Goal: Transaction & Acquisition: Purchase product/service

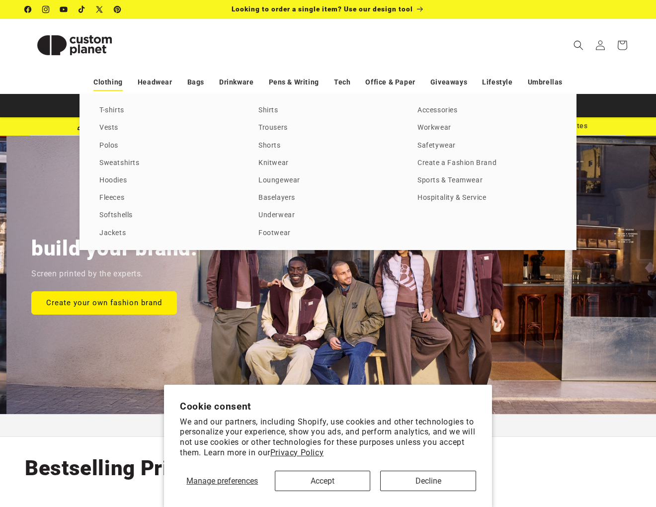
scroll to position [0, 656]
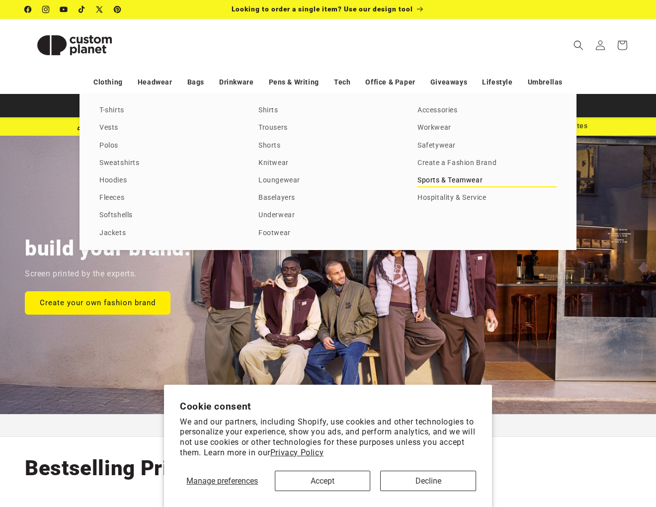
click at [451, 181] on link "Sports & Teamwear" at bounding box center [486, 180] width 139 height 13
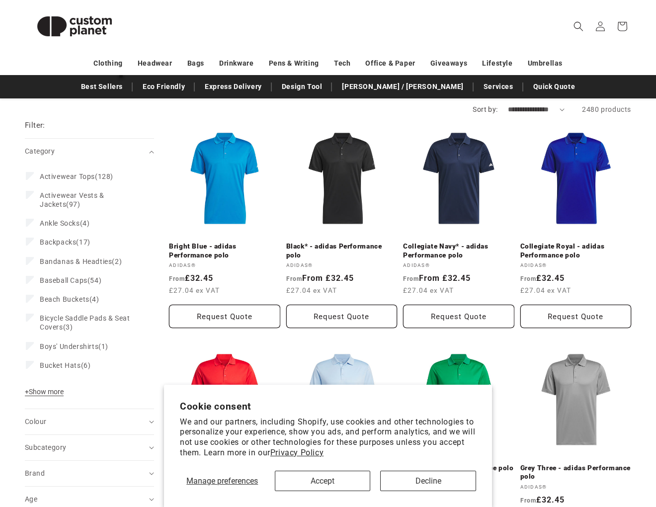
scroll to position [99, 0]
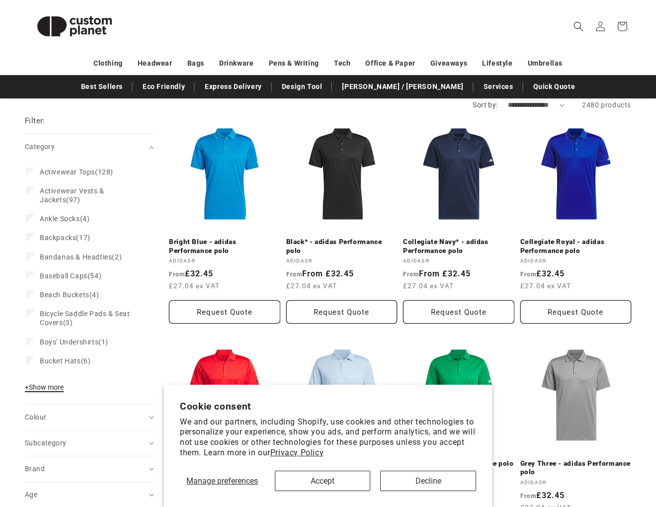
click at [56, 393] on button "+ Show more - Show less" at bounding box center [46, 389] width 42 height 14
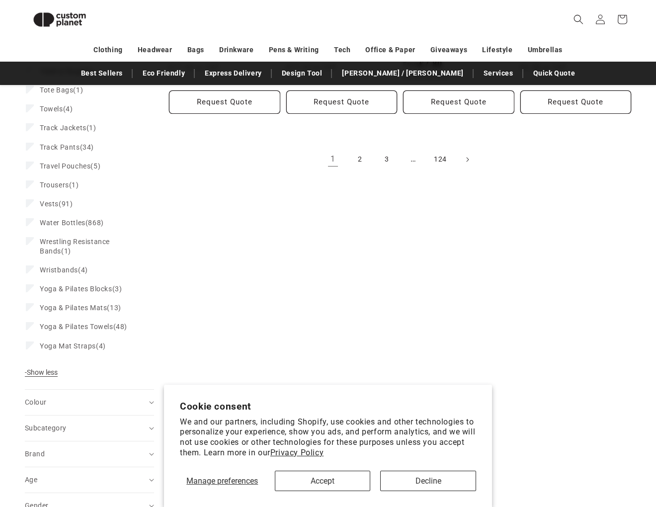
scroll to position [1228, 0]
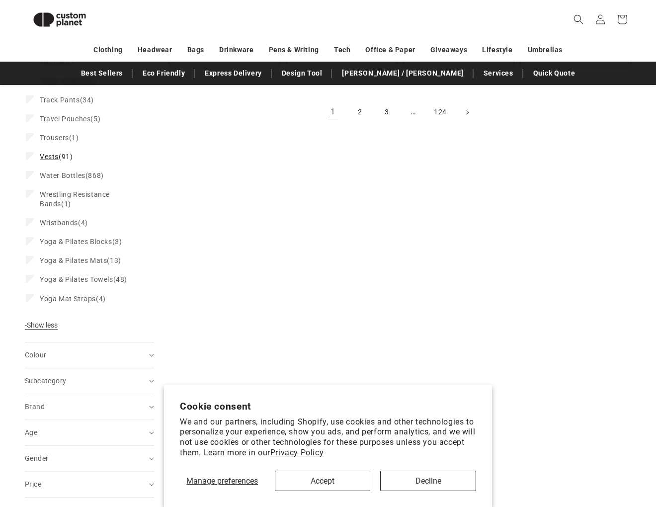
click at [54, 160] on span "Vests" at bounding box center [49, 156] width 19 height 8
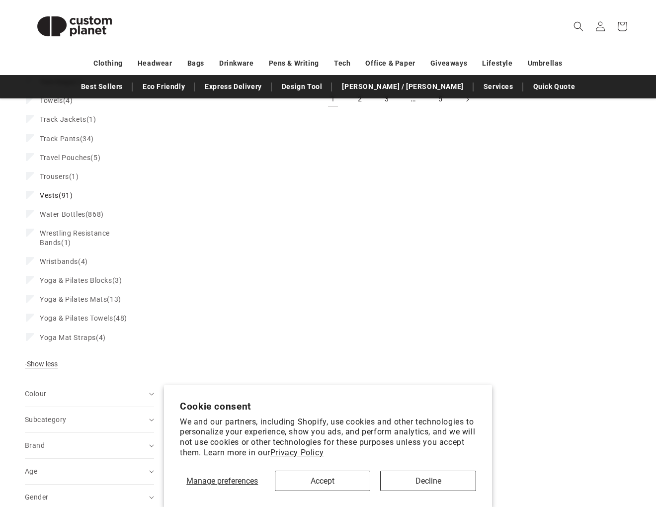
scroll to position [4, 0]
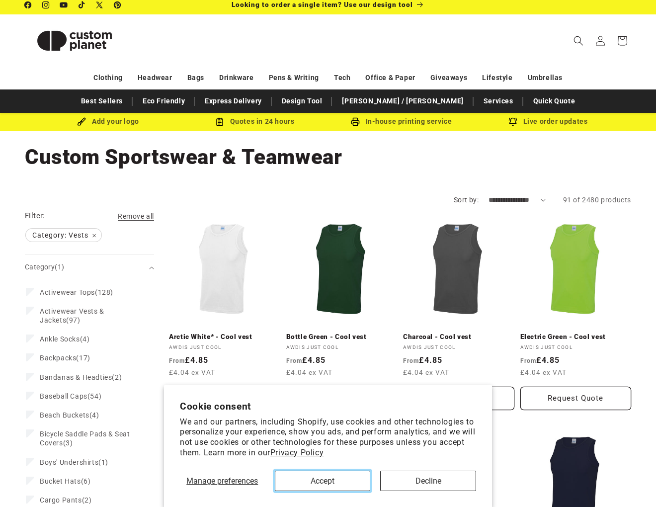
click at [306, 482] on button "Accept" at bounding box center [323, 480] width 96 height 20
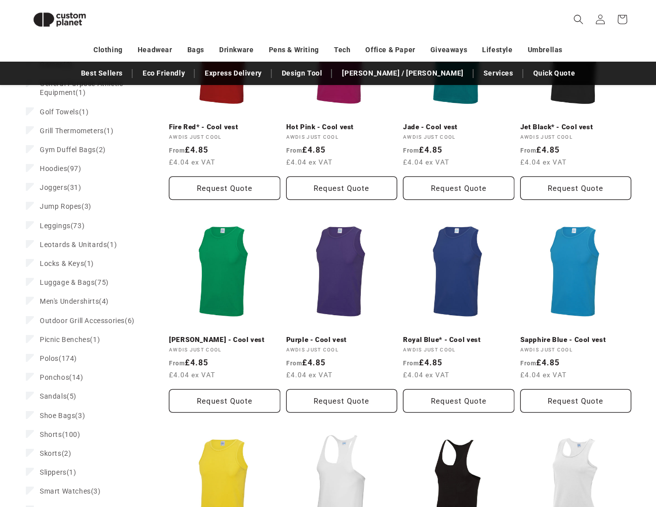
scroll to position [935, 0]
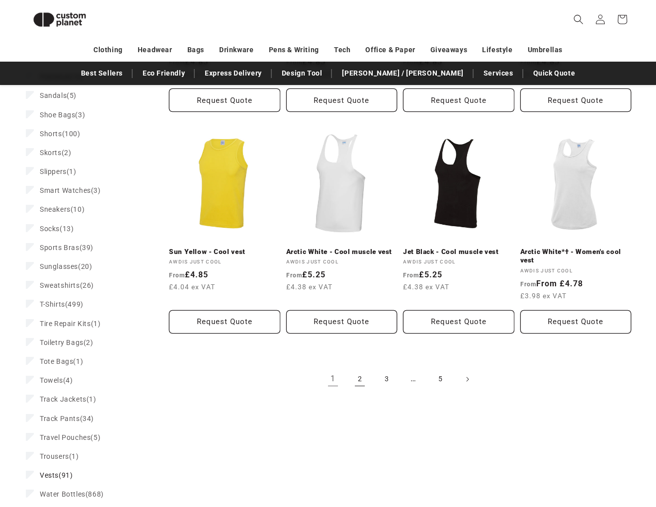
click at [361, 375] on link "2" at bounding box center [360, 379] width 22 height 22
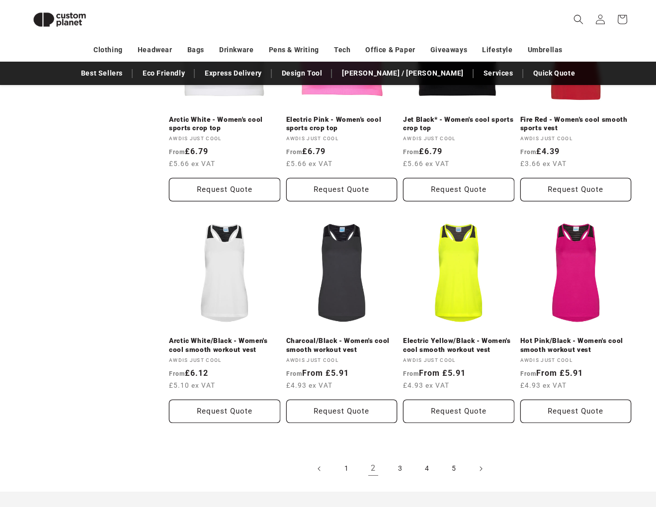
scroll to position [880, 0]
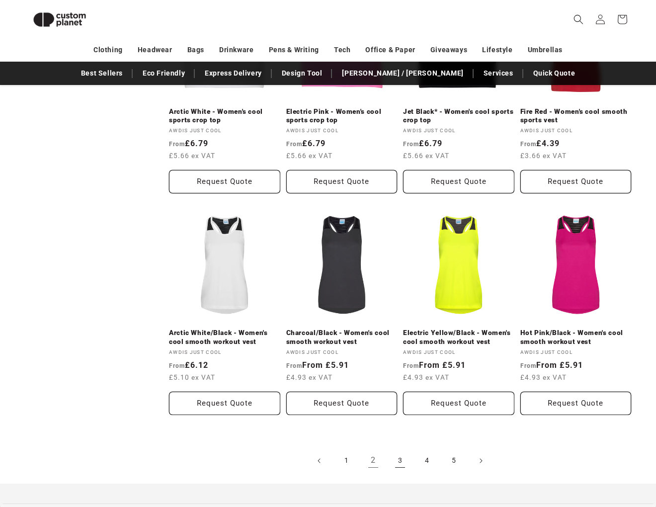
click at [395, 460] on link "3" at bounding box center [400, 460] width 22 height 22
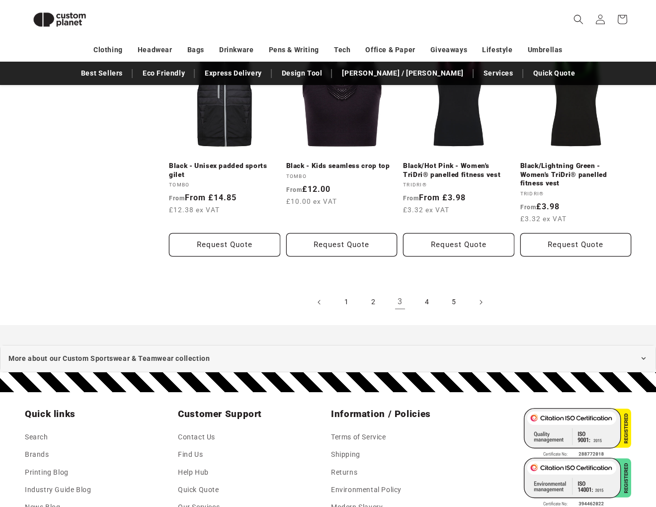
scroll to position [1079, 0]
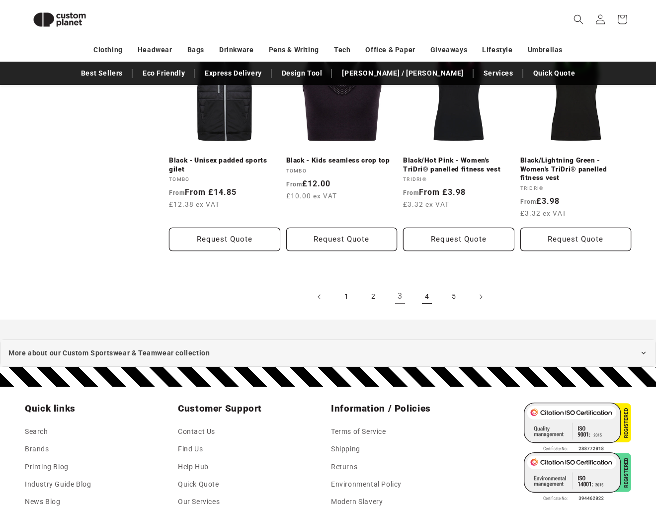
click at [429, 288] on link "4" at bounding box center [427, 297] width 22 height 22
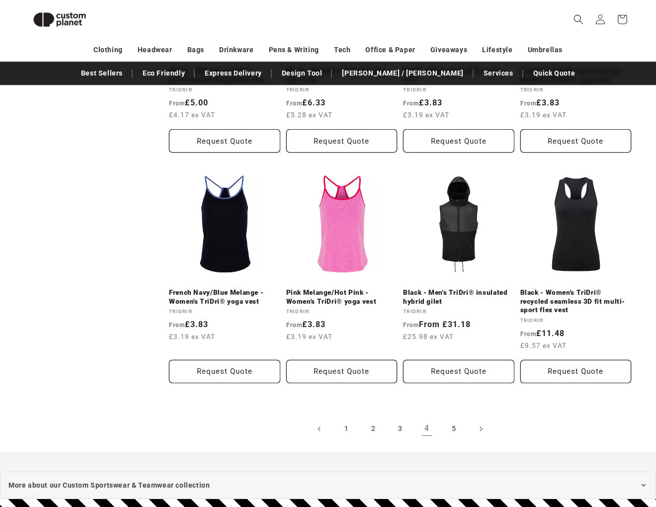
scroll to position [930, 0]
click at [457, 429] on link "5" at bounding box center [454, 428] width 22 height 22
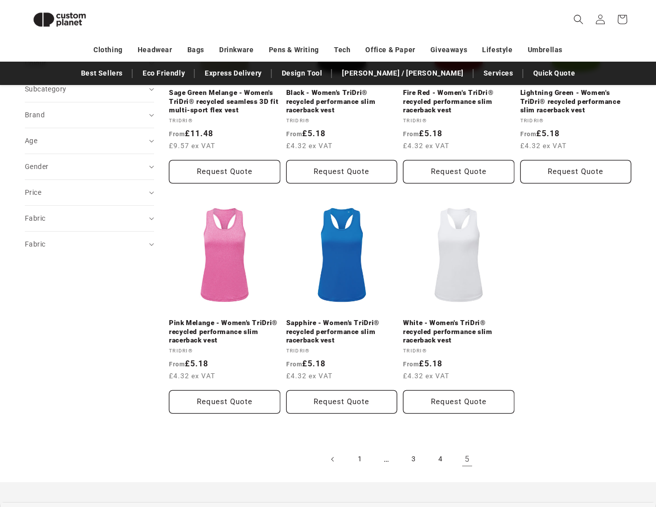
scroll to position [483, 0]
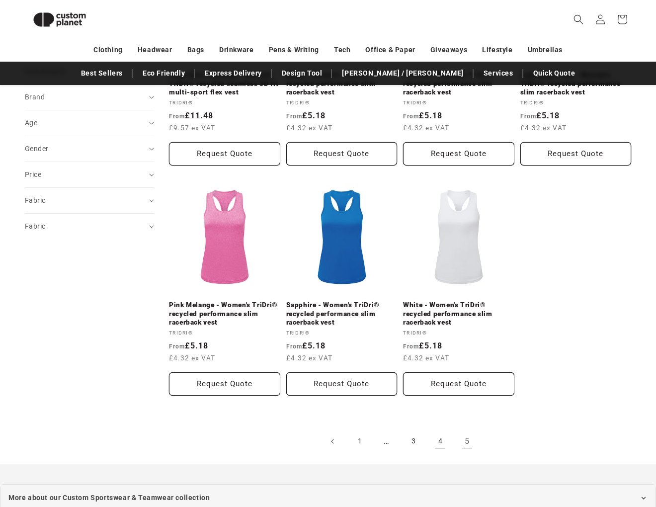
click at [433, 436] on link "4" at bounding box center [440, 441] width 22 height 22
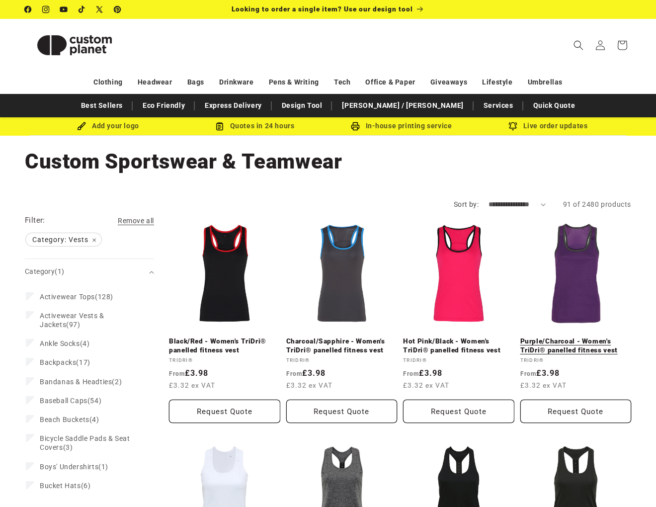
click at [564, 344] on link "Purple/Charcoal - Women's TriDri® panelled fitness vest" at bounding box center [575, 345] width 111 height 17
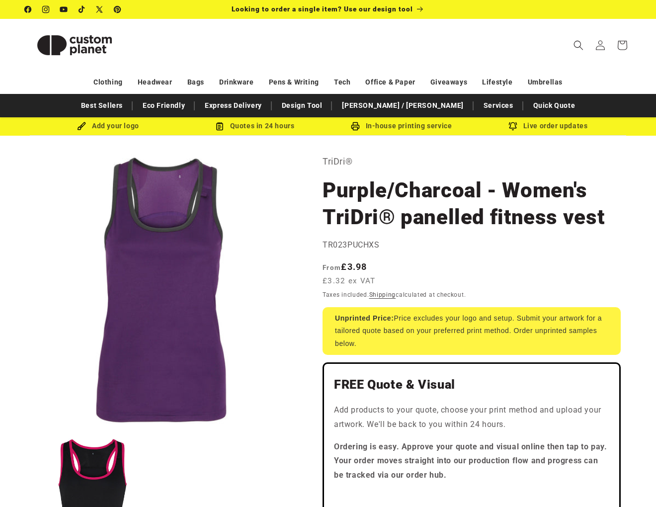
click at [550, 261] on div "Regular price From £3.98 £3.32 ex VAT Regular price Sale price £3.98 Unit price…" at bounding box center [471, 274] width 298 height 29
click at [25, 426] on button "Open media 1 in modal" at bounding box center [25, 426] width 0 height 0
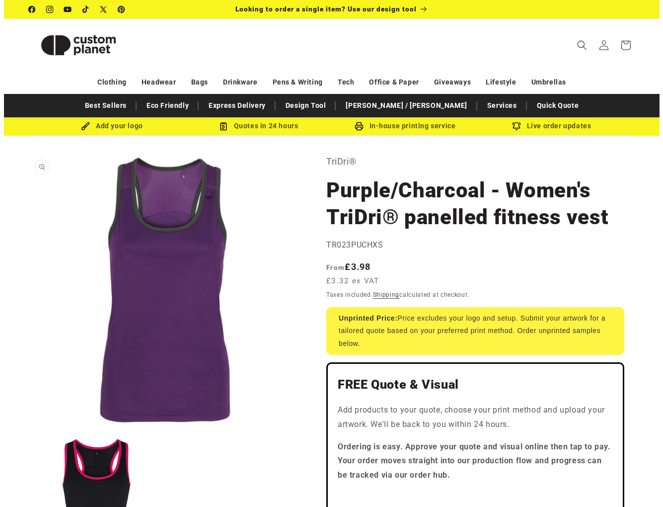
scroll to position [10, 0]
